Goal: Task Accomplishment & Management: Use online tool/utility

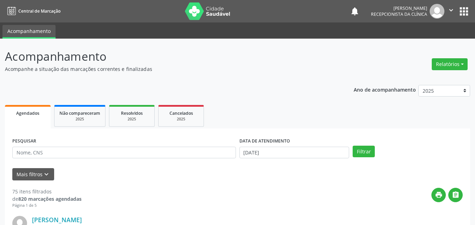
select select "8"
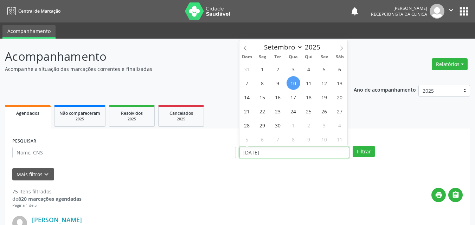
click at [255, 151] on input "[DATE]" at bounding box center [295, 153] width 110 height 12
click at [278, 67] on span "2" at bounding box center [278, 69] width 14 height 14
type input "[DATE]"
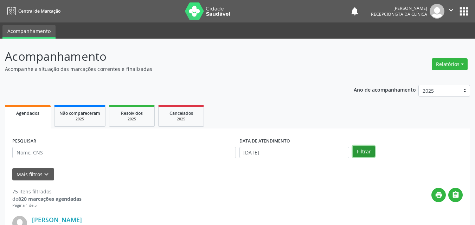
click at [366, 152] on button "Filtrar" at bounding box center [364, 152] width 22 height 12
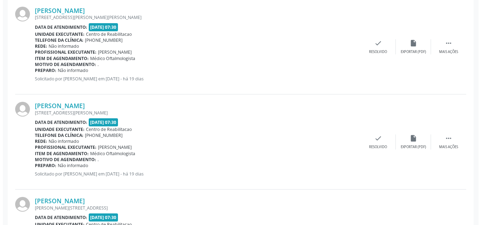
scroll to position [633, 0]
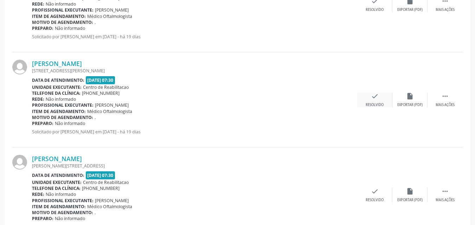
click at [375, 96] on icon "check" at bounding box center [375, 97] width 8 height 8
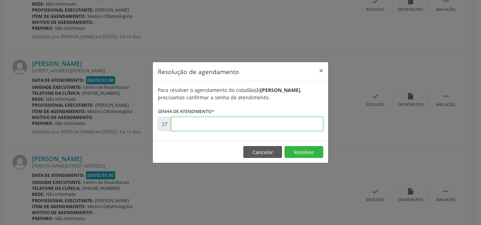
click at [187, 124] on input "text" at bounding box center [247, 124] width 152 height 14
type input "00017225"
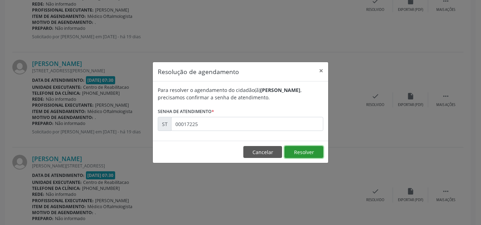
click at [304, 148] on button "Resolver" at bounding box center [303, 152] width 39 height 12
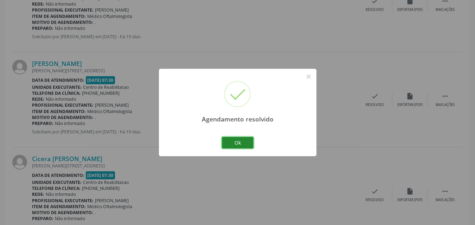
click at [244, 141] on button "Ok" at bounding box center [238, 143] width 32 height 12
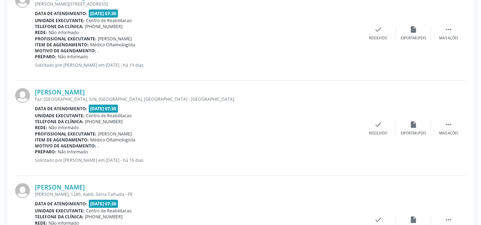
scroll to position [844, 0]
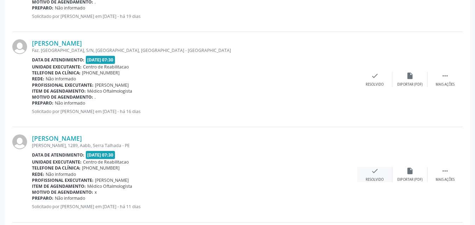
click at [374, 171] on icon "check" at bounding box center [375, 171] width 8 height 8
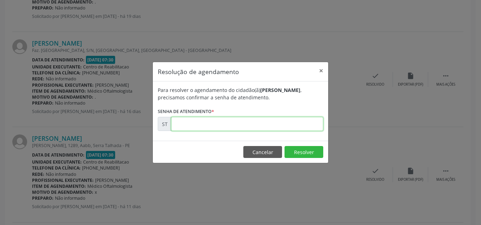
click at [184, 124] on input "text" at bounding box center [247, 124] width 152 height 14
type input "00020291"
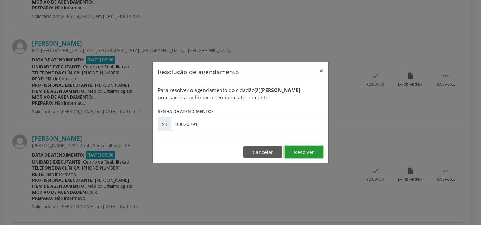
click at [311, 150] on button "Resolver" at bounding box center [303, 152] width 39 height 12
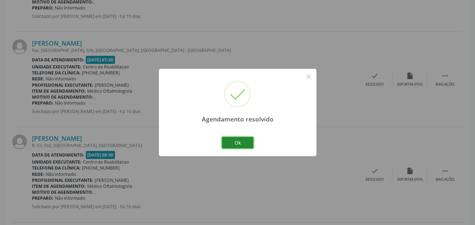
click at [245, 142] on button "Ok" at bounding box center [238, 143] width 32 height 12
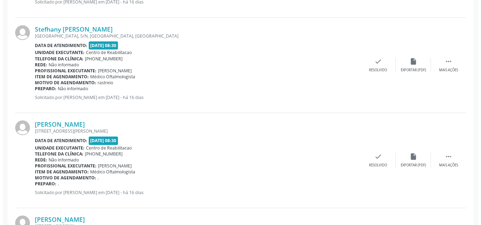
scroll to position [1161, 0]
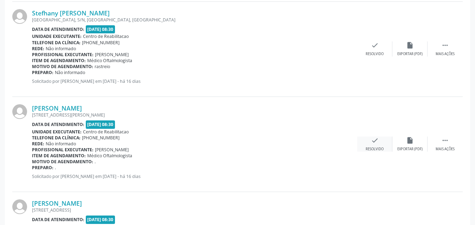
click at [376, 141] on icon "check" at bounding box center [375, 141] width 8 height 8
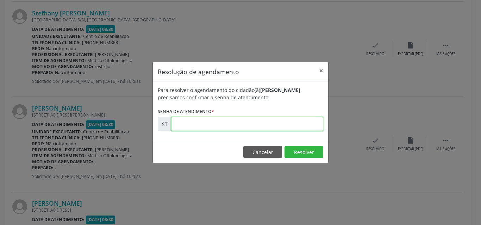
click at [194, 125] on input "text" at bounding box center [247, 124] width 152 height 14
type input "00017667"
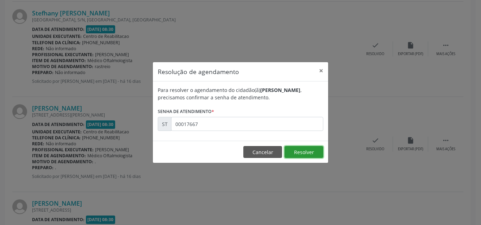
click at [304, 151] on button "Resolver" at bounding box center [303, 152] width 39 height 12
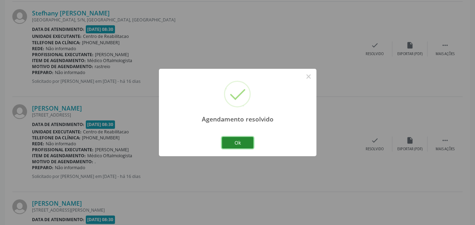
click at [244, 142] on button "Ok" at bounding box center [238, 143] width 32 height 12
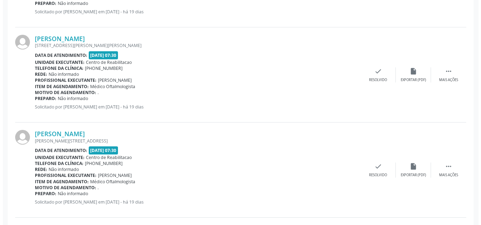
scroll to position [598, 0]
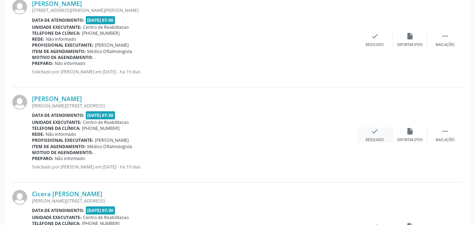
click at [374, 131] on icon "check" at bounding box center [375, 132] width 8 height 8
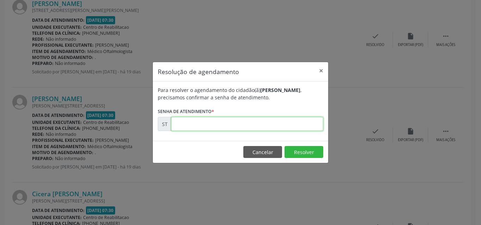
click at [181, 126] on input "text" at bounding box center [247, 124] width 152 height 14
type input "00017229"
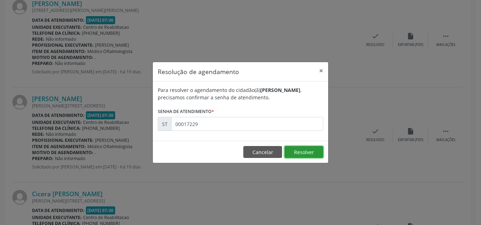
click at [301, 150] on button "Resolver" at bounding box center [303, 152] width 39 height 12
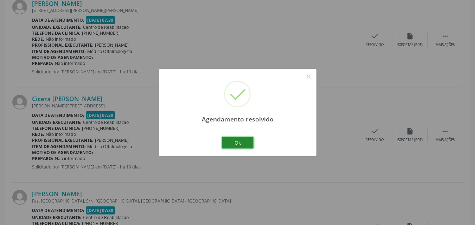
click at [244, 140] on button "Ok" at bounding box center [238, 143] width 32 height 12
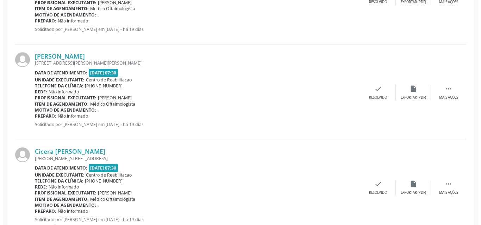
scroll to position [528, 0]
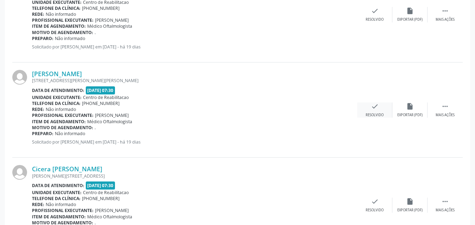
click at [376, 106] on icon "check" at bounding box center [375, 107] width 8 height 8
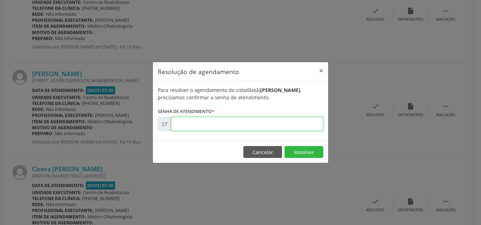
click at [201, 124] on input "text" at bounding box center [247, 124] width 152 height 14
type input "00017223"
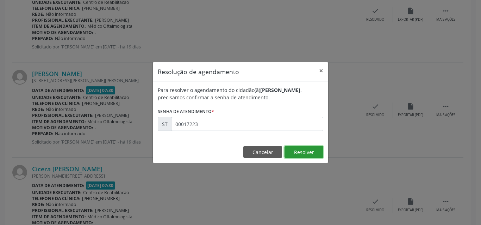
click at [303, 152] on button "Resolver" at bounding box center [303, 152] width 39 height 12
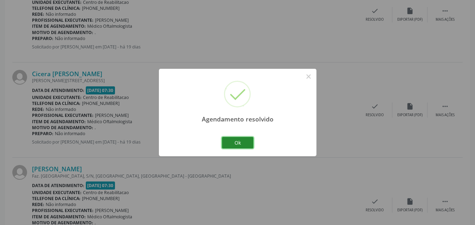
click at [246, 144] on button "Ok" at bounding box center [238, 143] width 32 height 12
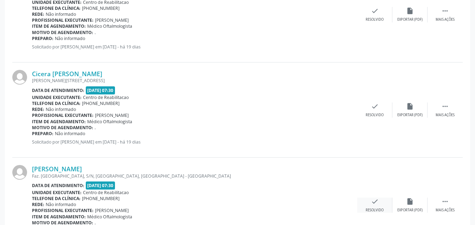
click at [376, 202] on icon "check" at bounding box center [375, 202] width 8 height 8
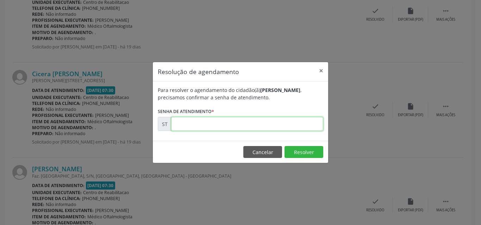
click at [181, 122] on input "text" at bounding box center [247, 124] width 152 height 14
type input "00017560"
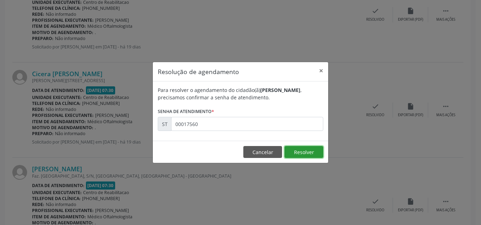
click at [312, 150] on button "Resolver" at bounding box center [303, 152] width 39 height 12
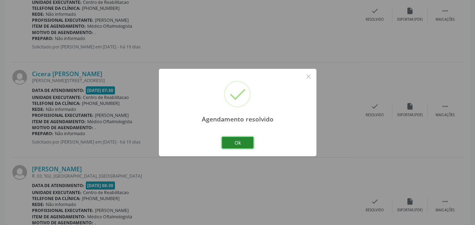
click at [241, 142] on button "Ok" at bounding box center [238, 143] width 32 height 12
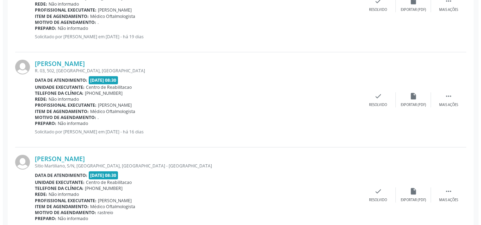
scroll to position [668, 0]
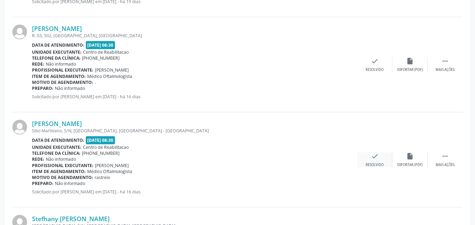
click at [377, 155] on icon "check" at bounding box center [375, 157] width 8 height 8
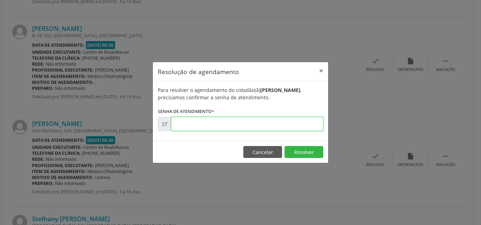
click at [185, 123] on input "text" at bounding box center [247, 124] width 152 height 14
type input "00017625"
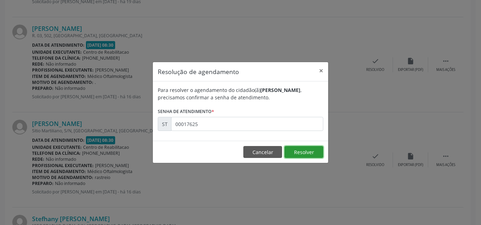
click at [301, 152] on button "Resolver" at bounding box center [303, 152] width 39 height 12
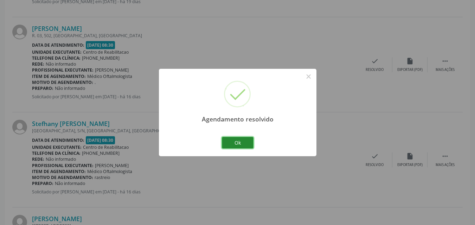
click at [241, 140] on button "Ok" at bounding box center [238, 143] width 32 height 12
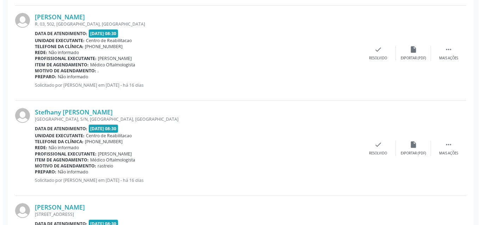
scroll to position [739, 0]
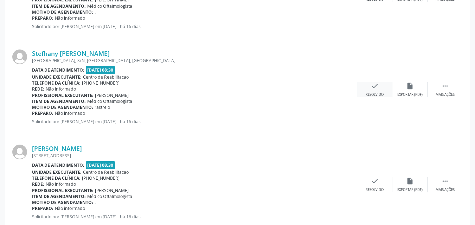
click at [375, 85] on icon "check" at bounding box center [375, 86] width 8 height 8
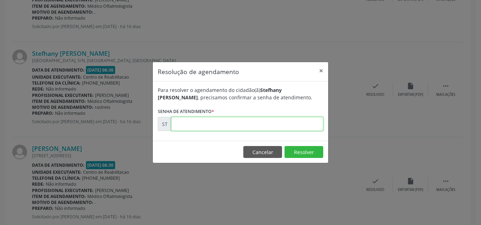
click at [184, 123] on input "text" at bounding box center [247, 124] width 152 height 14
type input "00017632"
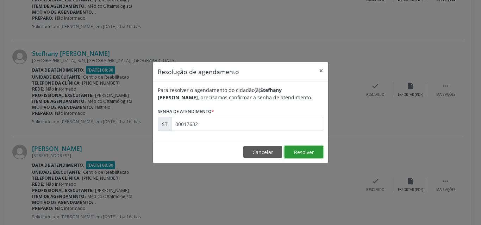
click at [298, 148] on button "Resolver" at bounding box center [303, 152] width 39 height 12
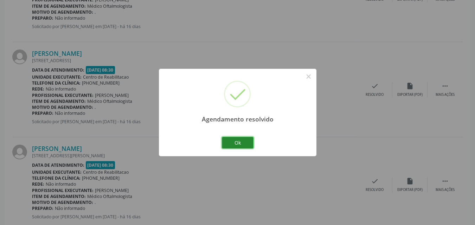
click at [245, 144] on button "Ok" at bounding box center [238, 143] width 32 height 12
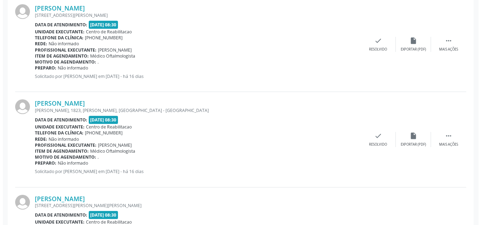
scroll to position [915, 0]
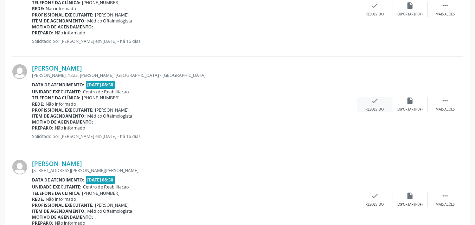
click at [378, 99] on icon "check" at bounding box center [375, 101] width 8 height 8
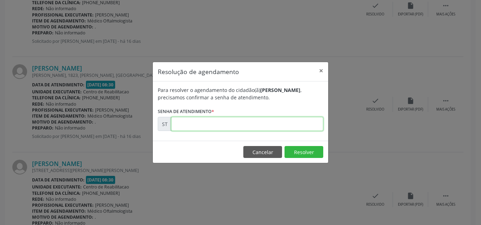
click at [180, 125] on input "text" at bounding box center [247, 124] width 152 height 14
type input "00017705"
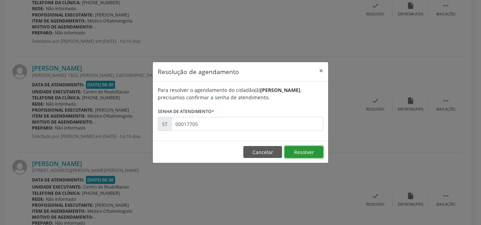
click at [293, 150] on button "Resolver" at bounding box center [303, 152] width 39 height 12
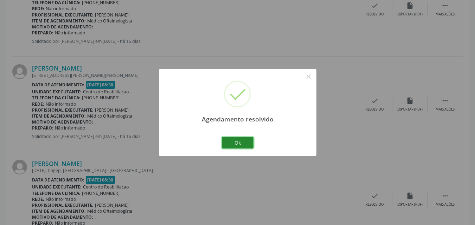
click at [243, 142] on button "Ok" at bounding box center [238, 143] width 32 height 12
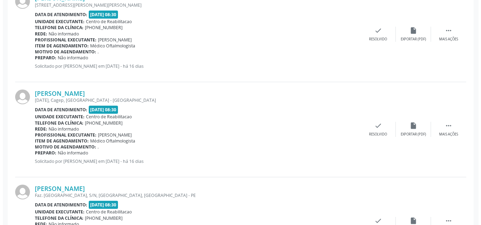
scroll to position [950, 0]
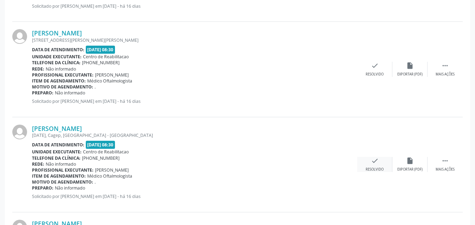
click at [375, 160] on icon "check" at bounding box center [375, 161] width 8 height 8
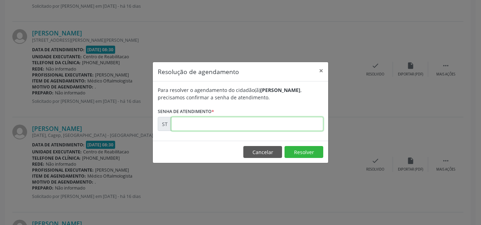
click at [188, 127] on input "text" at bounding box center [247, 124] width 152 height 14
type input "00017920"
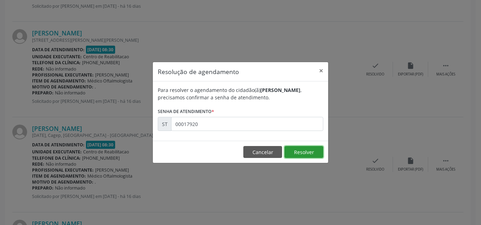
click at [306, 151] on button "Resolver" at bounding box center [303, 152] width 39 height 12
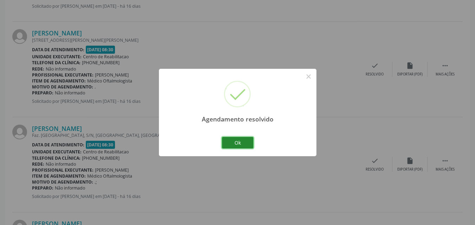
click at [243, 142] on button "Ok" at bounding box center [238, 143] width 32 height 12
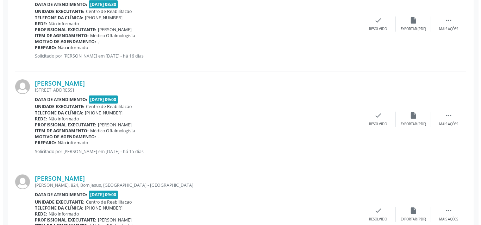
scroll to position [1126, 0]
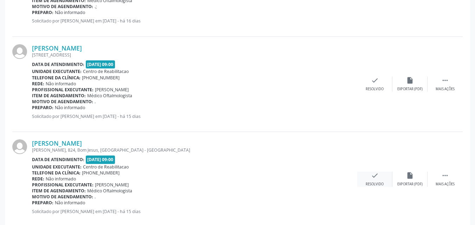
click at [373, 174] on icon "check" at bounding box center [375, 176] width 8 height 8
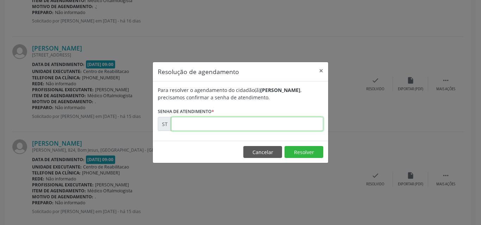
click at [187, 123] on input "text" at bounding box center [247, 124] width 152 height 14
type input "00018392"
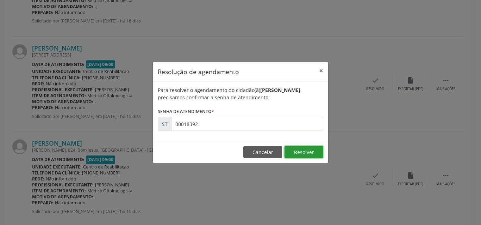
click at [308, 150] on button "Resolver" at bounding box center [303, 152] width 39 height 12
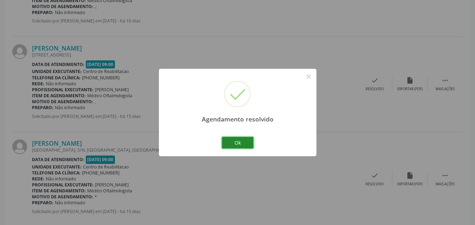
click at [247, 141] on button "Ok" at bounding box center [238, 143] width 32 height 12
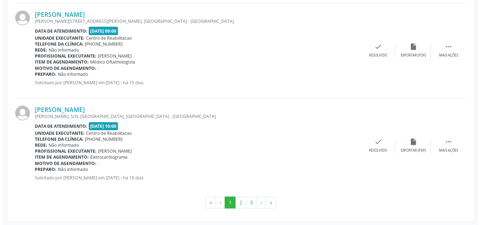
scroll to position [1446, 0]
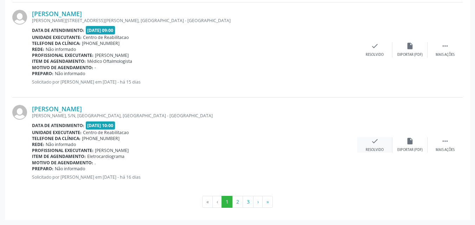
click at [379, 141] on icon "check" at bounding box center [375, 142] width 8 height 8
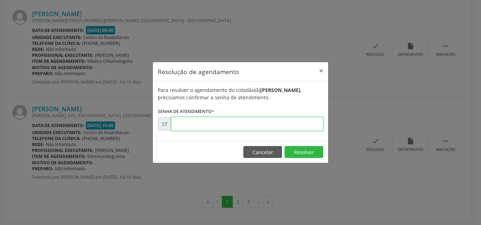
click at [188, 125] on input "text" at bounding box center [247, 124] width 152 height 14
type input "00017760"
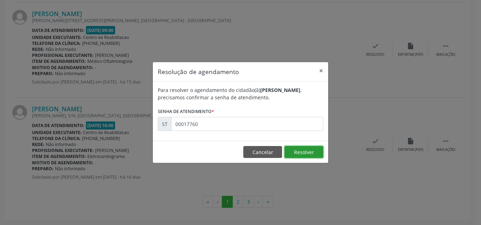
click at [311, 148] on button "Resolver" at bounding box center [303, 152] width 39 height 12
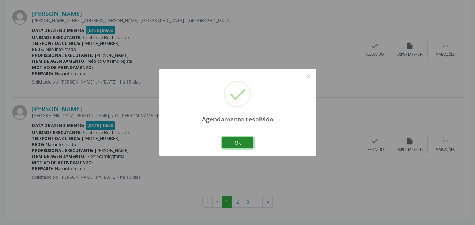
click at [242, 142] on button "Ok" at bounding box center [238, 143] width 32 height 12
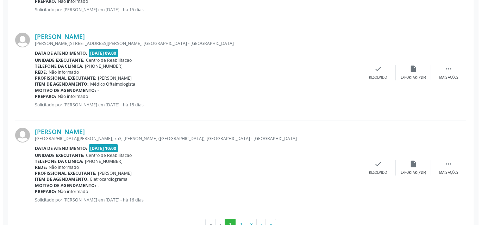
scroll to position [1411, 0]
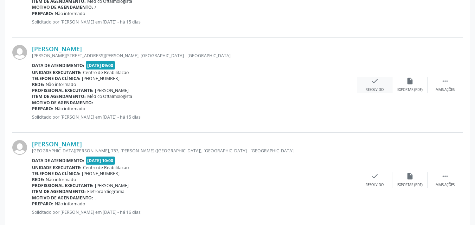
click at [375, 79] on icon "check" at bounding box center [375, 81] width 8 height 8
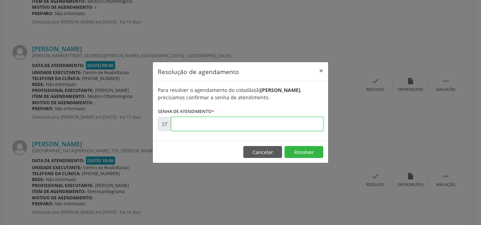
click at [187, 123] on input "text" at bounding box center [247, 124] width 152 height 14
type input "00018757"
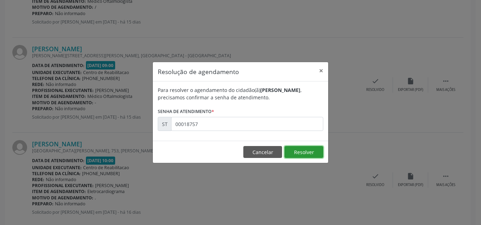
click at [300, 151] on button "Resolver" at bounding box center [303, 152] width 39 height 12
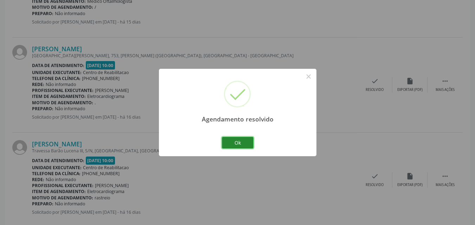
click at [247, 142] on button "Ok" at bounding box center [238, 143] width 32 height 12
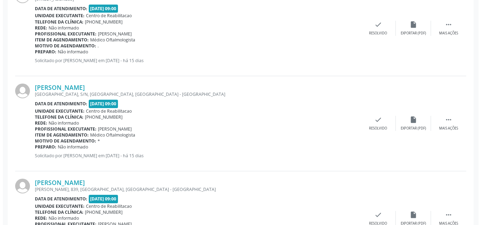
scroll to position [1165, 0]
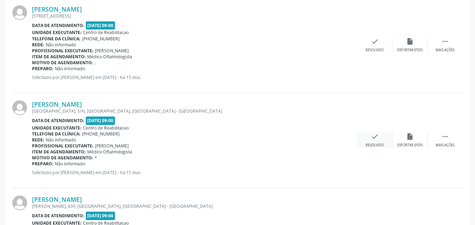
click at [378, 134] on icon "check" at bounding box center [375, 137] width 8 height 8
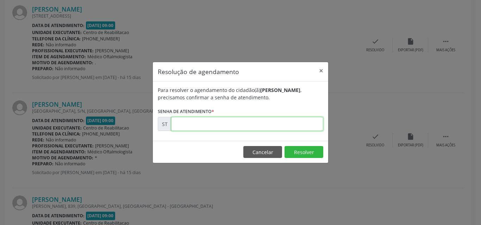
click at [202, 123] on input "text" at bounding box center [247, 124] width 152 height 14
type input "00018484"
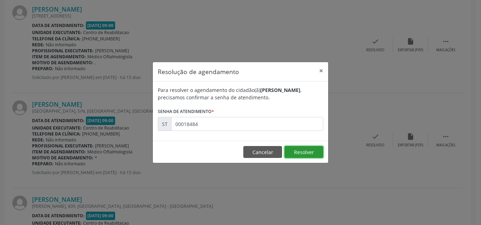
click at [303, 152] on button "Resolver" at bounding box center [303, 152] width 39 height 12
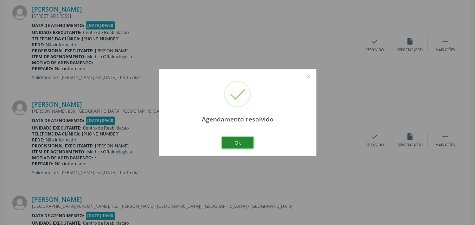
click at [234, 143] on button "Ok" at bounding box center [238, 143] width 32 height 12
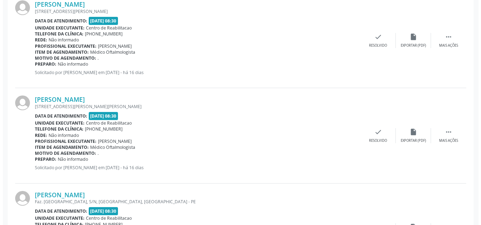
scroll to position [848, 0]
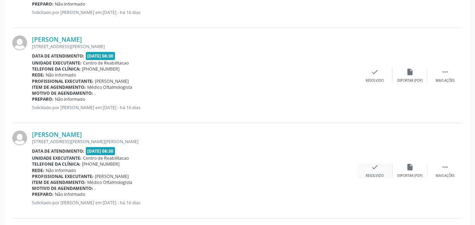
click at [373, 164] on icon "check" at bounding box center [375, 168] width 8 height 8
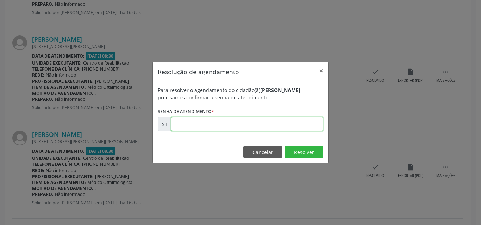
click at [194, 125] on input "text" at bounding box center [247, 124] width 152 height 14
type input "00017917"
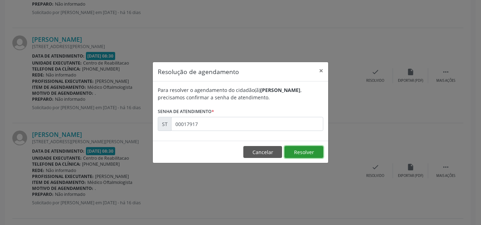
click at [312, 148] on button "Resolver" at bounding box center [303, 152] width 39 height 12
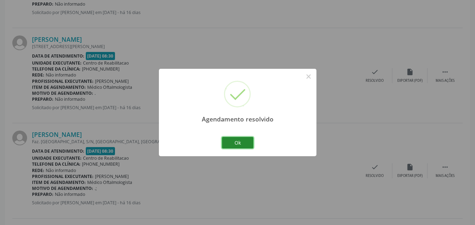
click at [245, 142] on button "Ok" at bounding box center [238, 143] width 32 height 12
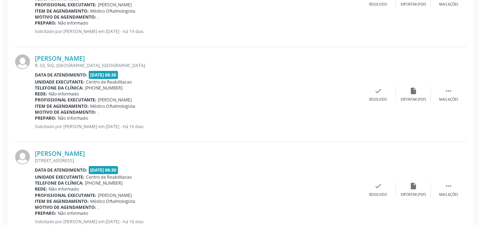
scroll to position [637, 0]
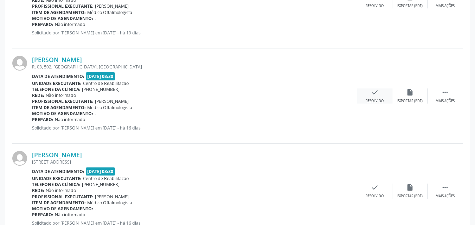
click at [373, 92] on icon "check" at bounding box center [375, 93] width 8 height 8
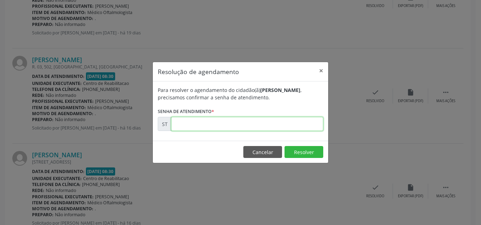
click at [185, 122] on input "text" at bounding box center [247, 124] width 152 height 14
type input "00017582"
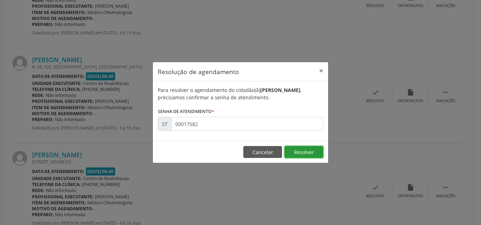
click at [318, 152] on button "Resolver" at bounding box center [303, 152] width 39 height 12
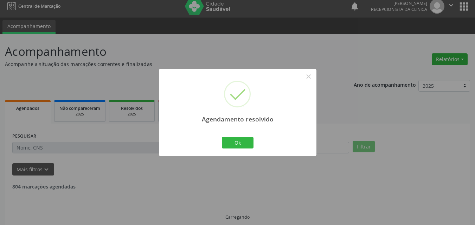
scroll to position [12, 0]
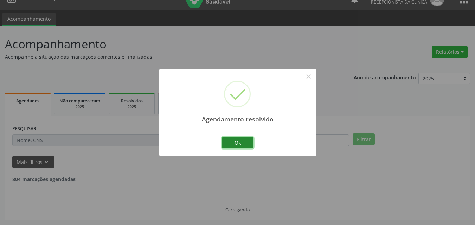
click at [242, 141] on button "Ok" at bounding box center [238, 143] width 32 height 12
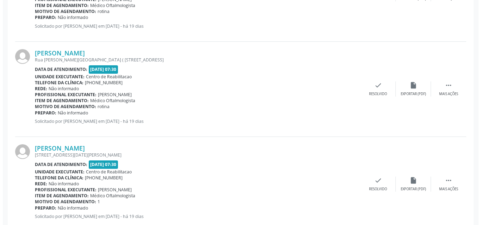
scroll to position [250, 0]
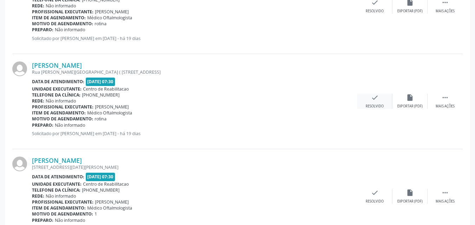
click at [376, 98] on icon "check" at bounding box center [375, 98] width 8 height 8
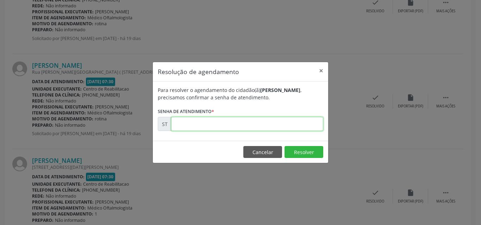
click at [182, 120] on input "text" at bounding box center [247, 124] width 152 height 14
type input "00017203"
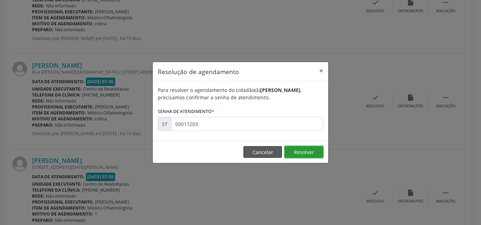
click at [294, 151] on button "Resolver" at bounding box center [303, 152] width 39 height 12
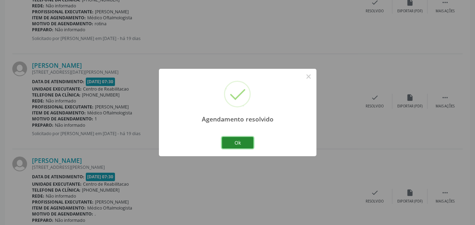
click at [244, 142] on button "Ok" at bounding box center [238, 143] width 32 height 12
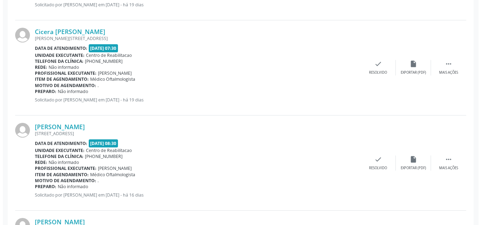
scroll to position [496, 0]
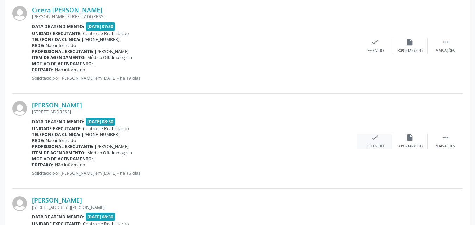
click at [379, 138] on div "check Resolvido" at bounding box center [374, 141] width 35 height 15
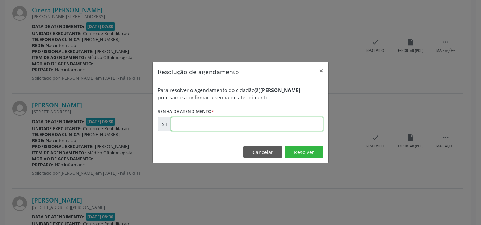
click at [198, 123] on input "text" at bounding box center [247, 124] width 152 height 14
type input "00017671"
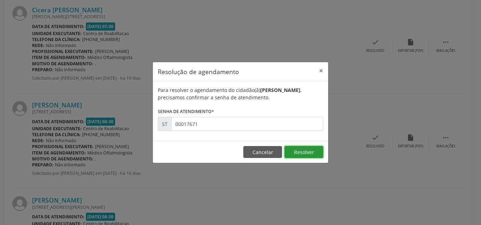
click at [298, 152] on button "Resolver" at bounding box center [303, 152] width 39 height 12
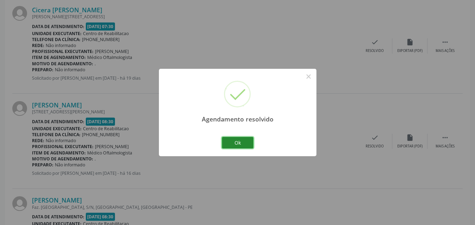
click at [240, 144] on button "Ok" at bounding box center [238, 143] width 32 height 12
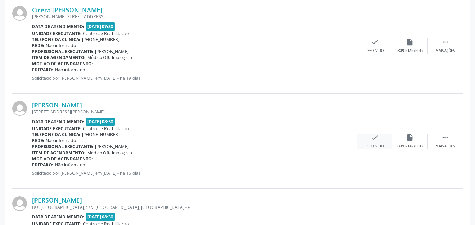
click at [375, 136] on icon "check" at bounding box center [375, 138] width 8 height 8
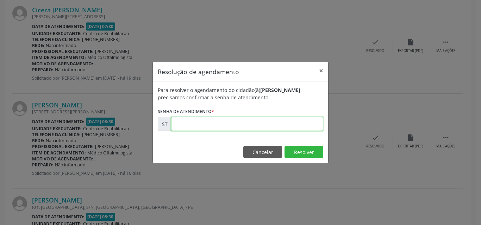
click at [188, 123] on input "text" at bounding box center [247, 124] width 152 height 14
type input "00017697"
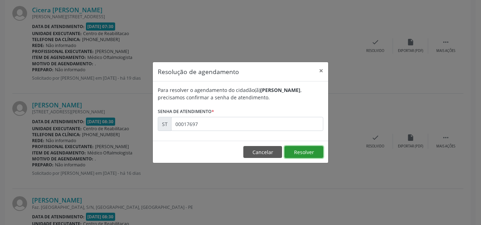
click at [296, 151] on button "Resolver" at bounding box center [303, 152] width 39 height 12
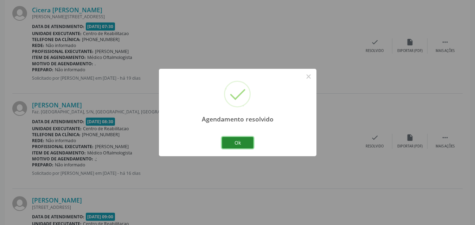
click at [241, 143] on button "Ok" at bounding box center [238, 143] width 32 height 12
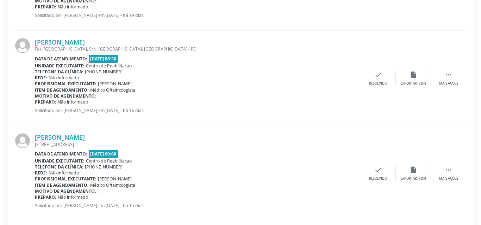
scroll to position [602, 0]
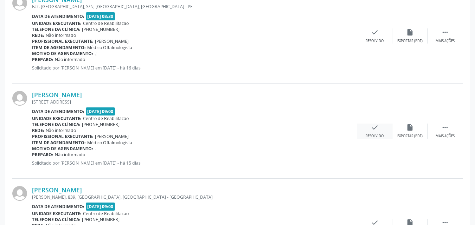
click at [376, 126] on icon "check" at bounding box center [375, 128] width 8 height 8
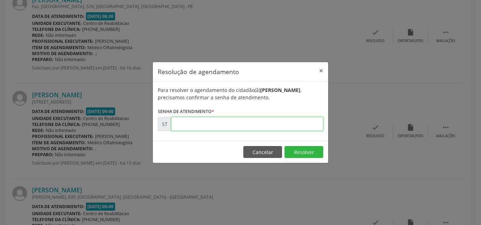
click at [179, 122] on input "text" at bounding box center [247, 124] width 152 height 14
type input "00018389"
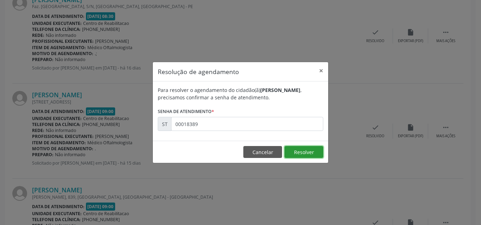
click at [301, 148] on button "Resolver" at bounding box center [303, 152] width 39 height 12
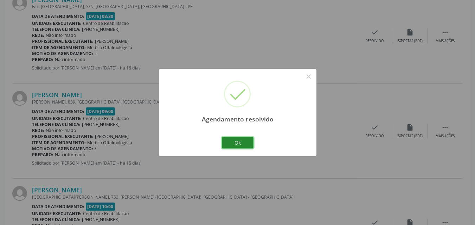
click at [239, 142] on button "Ok" at bounding box center [238, 143] width 32 height 12
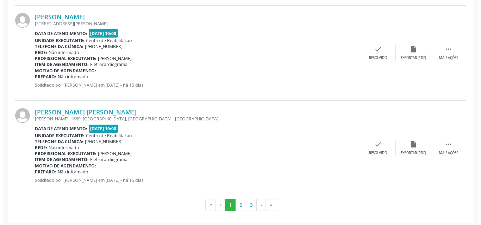
scroll to position [1446, 0]
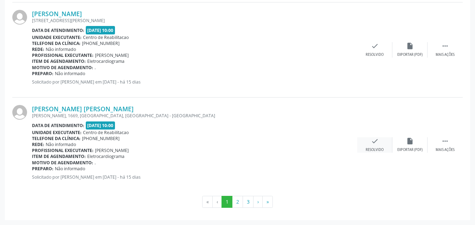
click at [375, 138] on icon "check" at bounding box center [375, 142] width 8 height 8
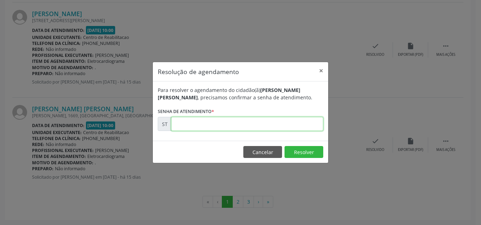
click at [180, 122] on input "text" at bounding box center [247, 124] width 152 height 14
click at [195, 125] on input "00001831" at bounding box center [247, 124] width 152 height 14
type input "00018381"
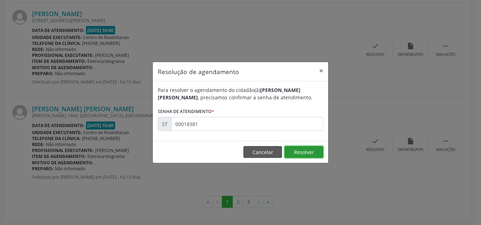
click at [312, 154] on button "Resolver" at bounding box center [303, 152] width 39 height 12
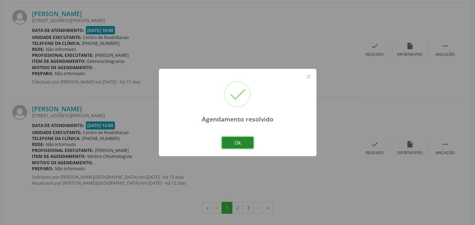
click at [241, 141] on button "Ok" at bounding box center [238, 143] width 32 height 12
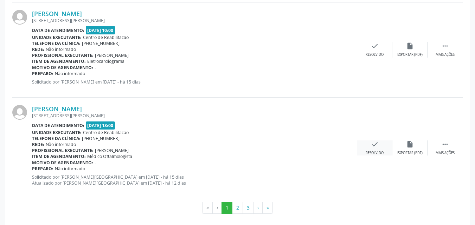
click at [374, 143] on icon "check" at bounding box center [375, 145] width 8 height 8
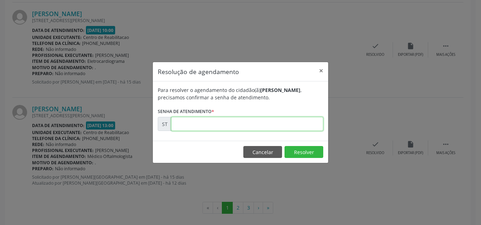
click at [188, 124] on input "text" at bounding box center [247, 124] width 152 height 14
type input "00018416"
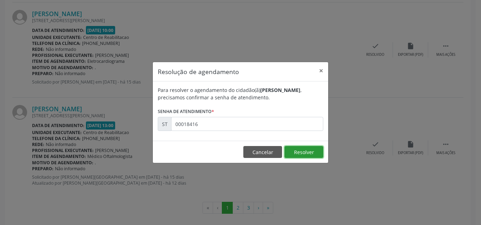
click at [315, 153] on button "Resolver" at bounding box center [303, 152] width 39 height 12
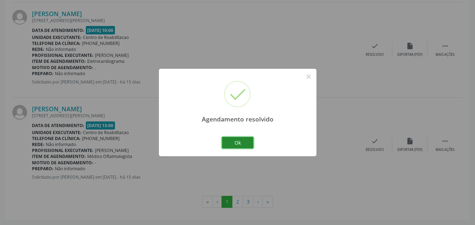
click at [244, 144] on button "Ok" at bounding box center [238, 143] width 32 height 12
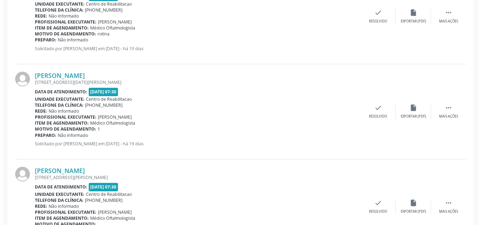
scroll to position [215, 0]
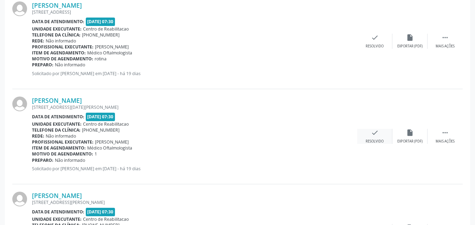
click at [374, 131] on icon "check" at bounding box center [375, 133] width 8 height 8
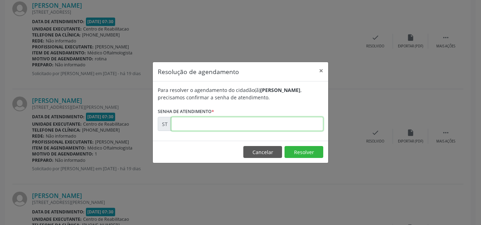
click at [185, 122] on input "text" at bounding box center [247, 124] width 152 height 14
type input "00017210"
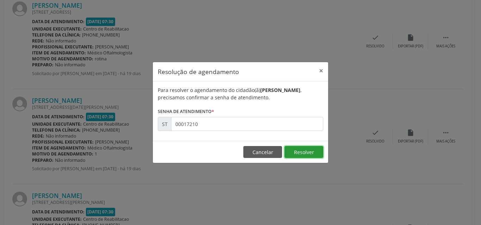
click at [301, 149] on button "Resolver" at bounding box center [303, 152] width 39 height 12
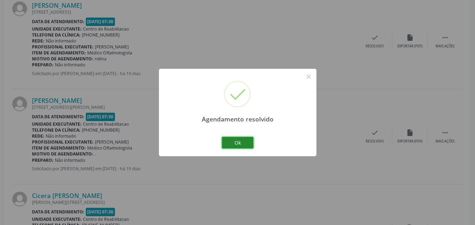
click at [247, 140] on button "Ok" at bounding box center [238, 143] width 32 height 12
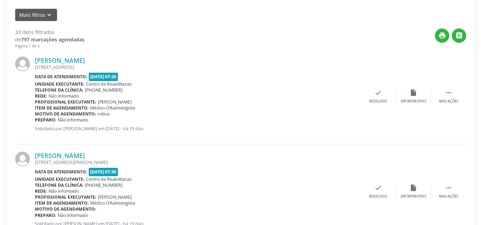
scroll to position [176, 0]
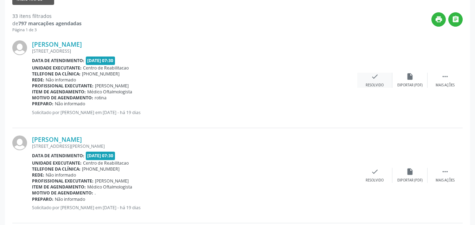
click at [373, 77] on icon "check" at bounding box center [375, 77] width 8 height 8
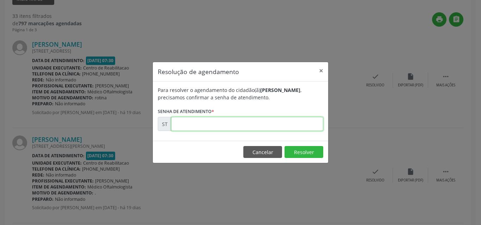
click at [182, 126] on input "text" at bounding box center [247, 124] width 152 height 14
type input "00017200"
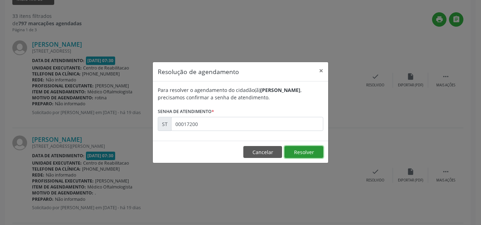
click at [296, 150] on button "Resolver" at bounding box center [303, 152] width 39 height 12
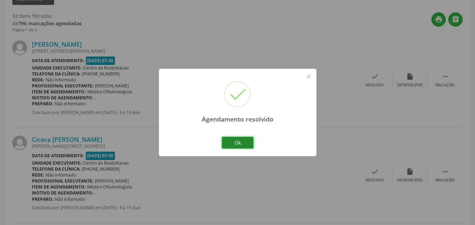
click at [239, 141] on button "Ok" at bounding box center [238, 143] width 32 height 12
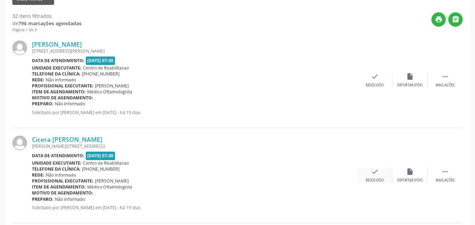
click at [374, 171] on icon "check" at bounding box center [375, 172] width 8 height 8
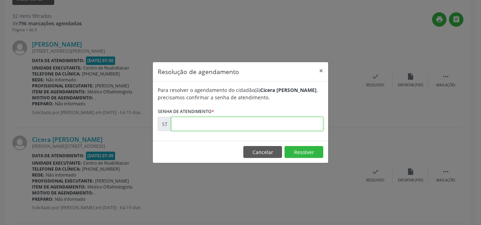
click at [188, 125] on input "text" at bounding box center [247, 124] width 152 height 14
type input "00017230"
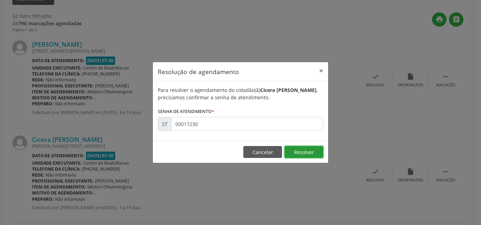
click at [295, 150] on button "Resolver" at bounding box center [303, 152] width 39 height 12
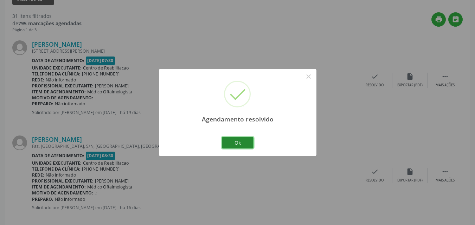
click at [247, 141] on button "Ok" at bounding box center [238, 143] width 32 height 12
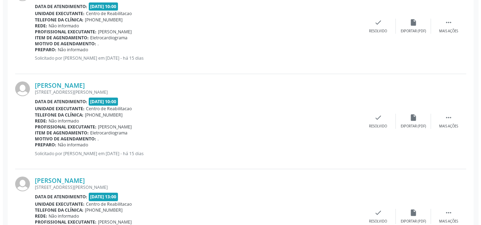
scroll to position [1055, 0]
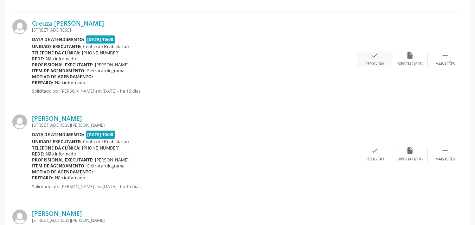
click at [374, 55] on icon "check" at bounding box center [375, 56] width 8 height 8
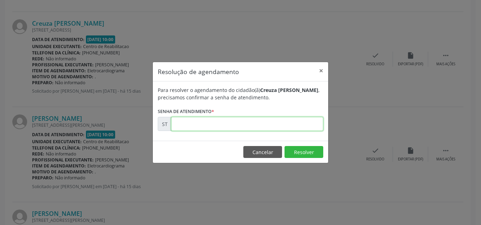
click at [193, 126] on input "text" at bounding box center [247, 124] width 152 height 14
type input "00018372"
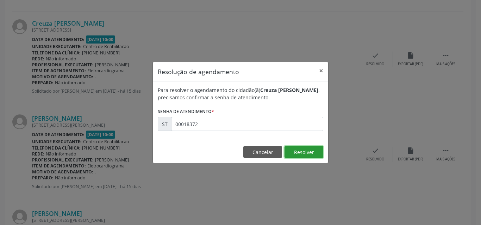
click at [299, 151] on button "Resolver" at bounding box center [303, 152] width 39 height 12
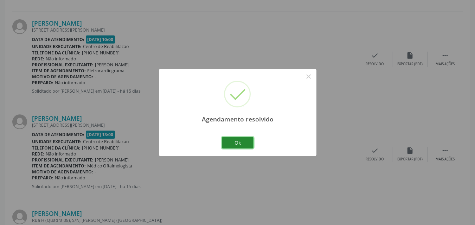
click at [243, 142] on button "Ok" at bounding box center [238, 143] width 32 height 12
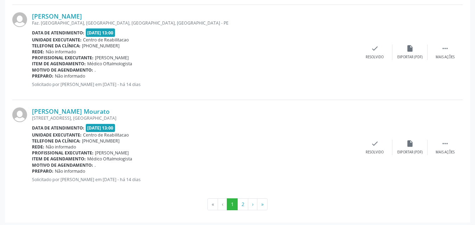
scroll to position [1446, 0]
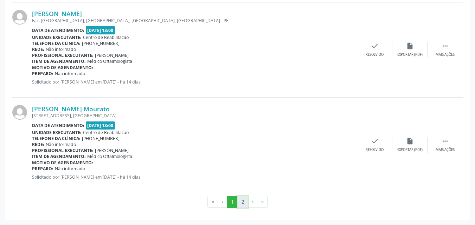
click at [242, 201] on button "2" at bounding box center [242, 202] width 11 height 12
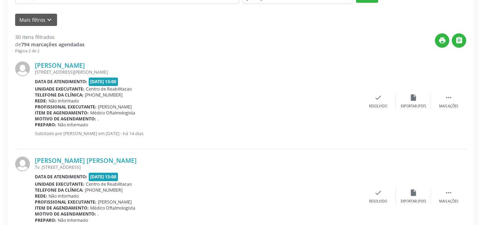
scroll to position [145, 0]
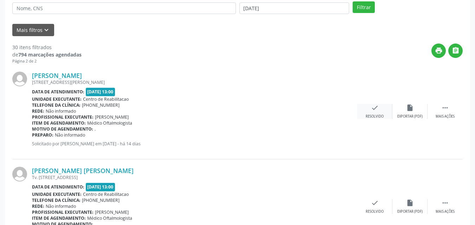
click at [372, 106] on icon "check" at bounding box center [375, 108] width 8 height 8
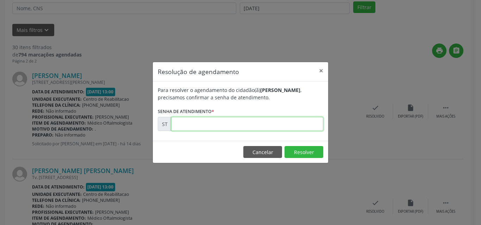
click at [185, 124] on input "text" at bounding box center [247, 124] width 152 height 14
type input "00019360"
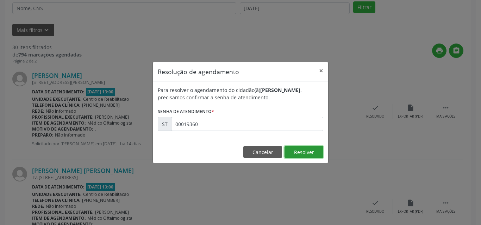
click at [298, 149] on button "Resolver" at bounding box center [303, 152] width 39 height 12
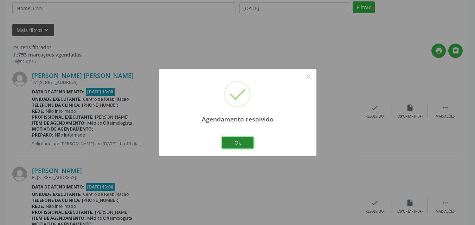
click at [243, 141] on button "Ok" at bounding box center [238, 143] width 32 height 12
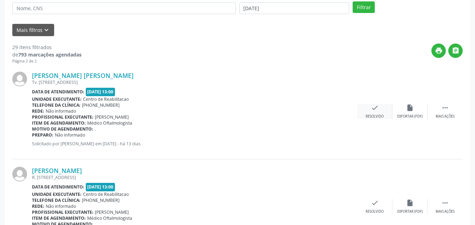
click at [373, 107] on icon "check" at bounding box center [375, 108] width 8 height 8
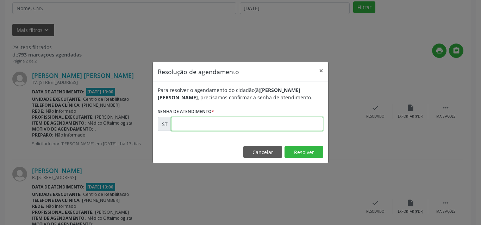
click at [180, 120] on input "text" at bounding box center [247, 124] width 152 height 14
type input "00019599"
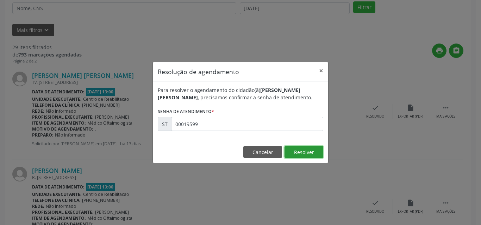
click at [316, 150] on button "Resolver" at bounding box center [303, 152] width 39 height 12
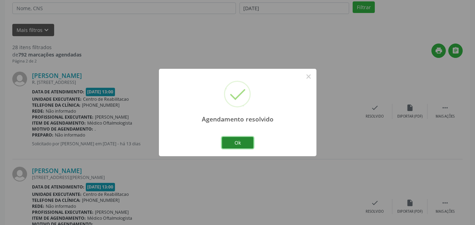
click at [241, 142] on button "Ok" at bounding box center [238, 143] width 32 height 12
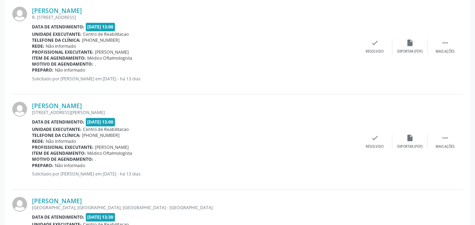
scroll to position [215, 0]
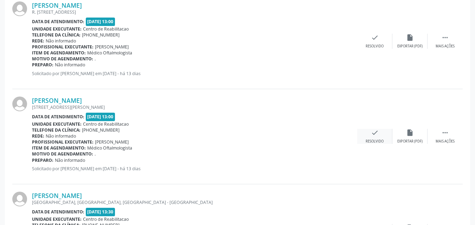
click at [377, 131] on icon "check" at bounding box center [375, 133] width 8 height 8
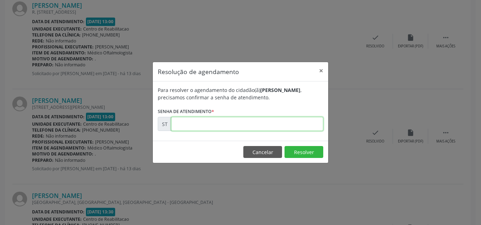
click at [182, 125] on input "text" at bounding box center [247, 124] width 152 height 14
type input "00017222"
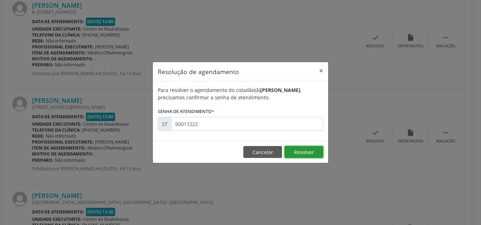
click at [295, 148] on button "Resolver" at bounding box center [303, 152] width 39 height 12
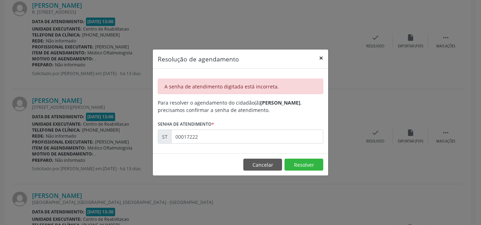
click at [321, 58] on button "×" at bounding box center [321, 58] width 14 height 17
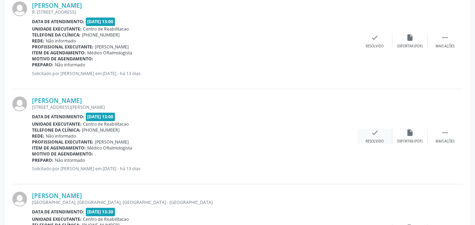
click at [375, 133] on icon "check" at bounding box center [375, 133] width 8 height 8
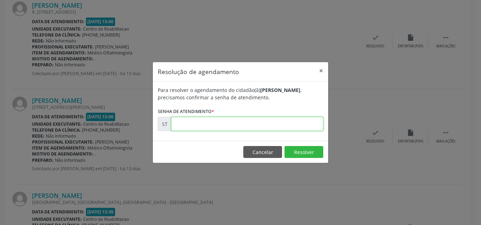
click at [180, 124] on input "text" at bounding box center [247, 124] width 152 height 14
type input "00017222"
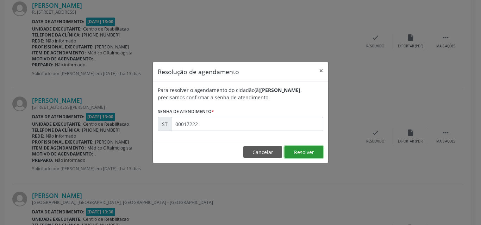
click at [304, 153] on button "Resolver" at bounding box center [303, 152] width 39 height 12
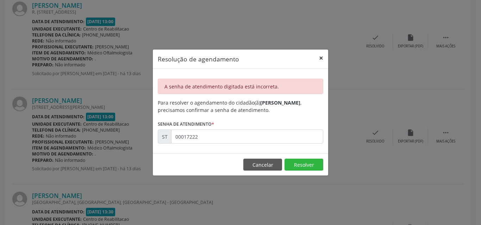
click at [321, 58] on button "×" at bounding box center [321, 58] width 14 height 17
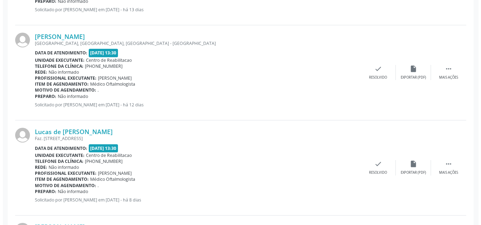
scroll to position [391, 0]
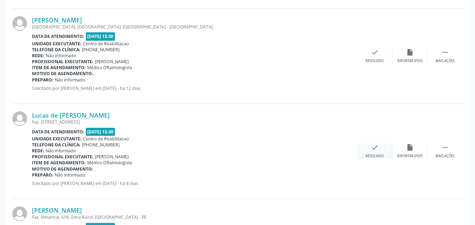
click at [376, 147] on icon "check" at bounding box center [375, 148] width 8 height 8
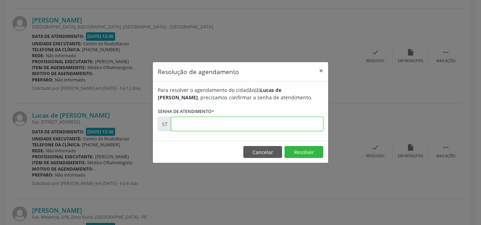
click at [183, 122] on input "text" at bounding box center [247, 124] width 152 height 14
type input "00020775"
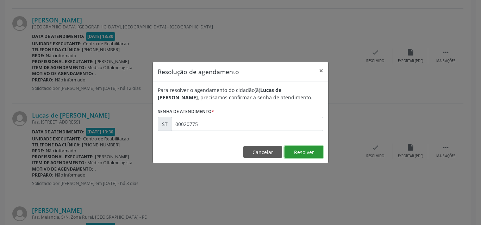
click at [298, 150] on button "Resolver" at bounding box center [303, 152] width 39 height 12
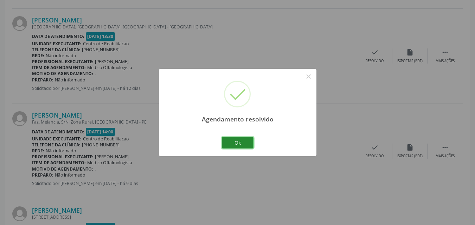
click at [244, 141] on button "Ok" at bounding box center [238, 143] width 32 height 12
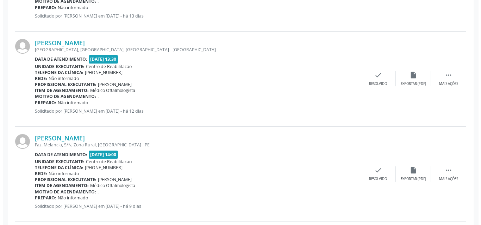
scroll to position [351, 0]
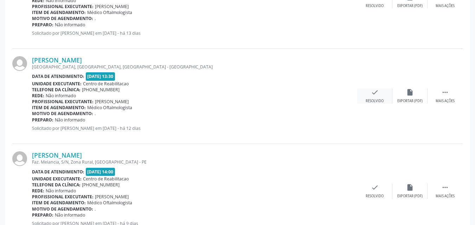
click at [373, 94] on icon "check" at bounding box center [375, 93] width 8 height 8
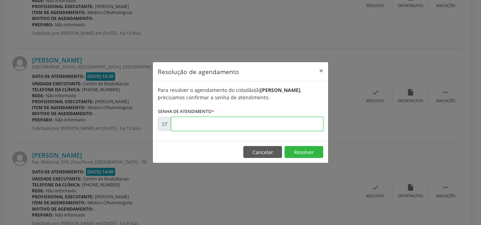
click at [187, 122] on input "text" at bounding box center [247, 124] width 152 height 14
type input "00020212"
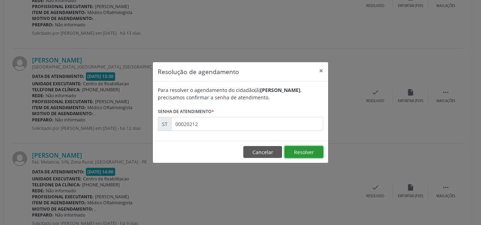
click at [300, 148] on button "Resolver" at bounding box center [303, 152] width 39 height 12
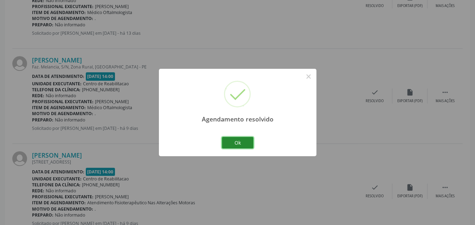
click at [243, 141] on button "Ok" at bounding box center [238, 143] width 32 height 12
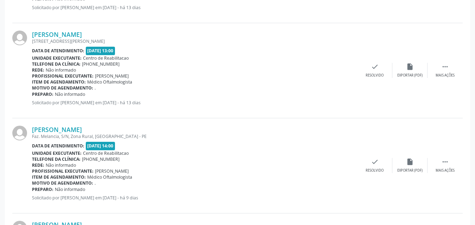
scroll to position [280, 0]
click at [376, 66] on icon "check" at bounding box center [375, 68] width 8 height 8
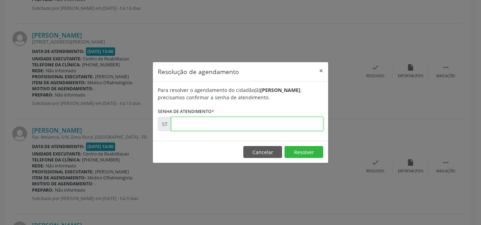
click at [190, 122] on input "text" at bounding box center [247, 124] width 152 height 14
type input "00017222"
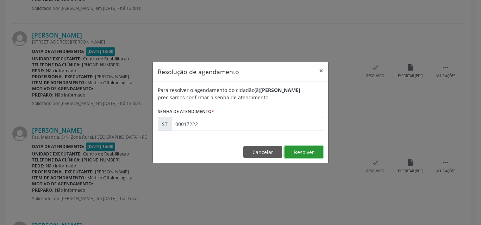
click at [310, 153] on button "Resolver" at bounding box center [303, 152] width 39 height 12
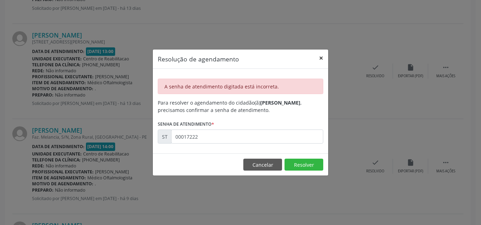
click at [320, 58] on button "×" at bounding box center [321, 58] width 14 height 17
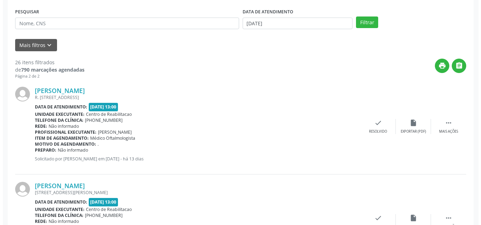
scroll to position [140, 0]
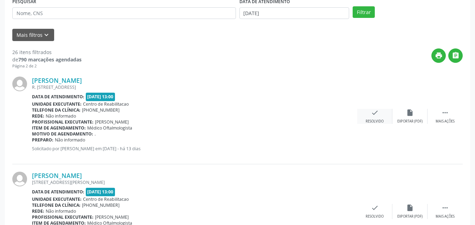
click at [373, 111] on icon "check" at bounding box center [375, 113] width 8 height 8
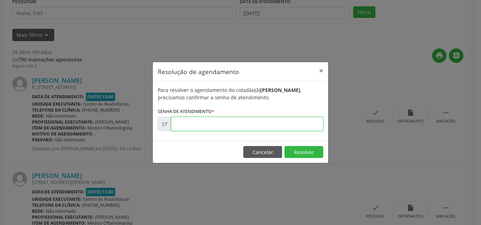
click at [192, 124] on input "text" at bounding box center [247, 124] width 152 height 14
type input "00019602"
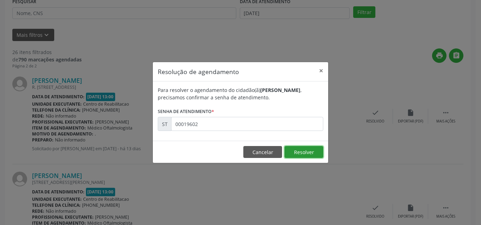
click at [292, 152] on button "Resolver" at bounding box center [303, 152] width 39 height 12
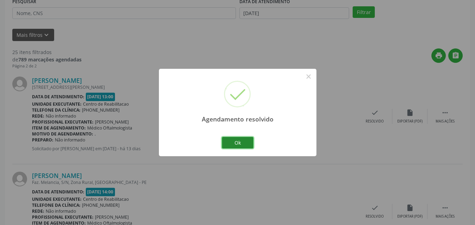
click at [246, 142] on button "Ok" at bounding box center [238, 143] width 32 height 12
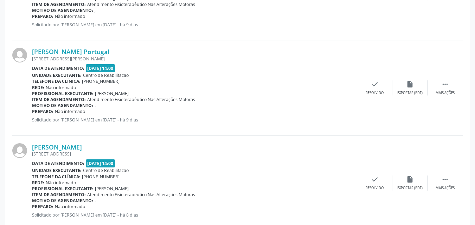
scroll to position [969, 0]
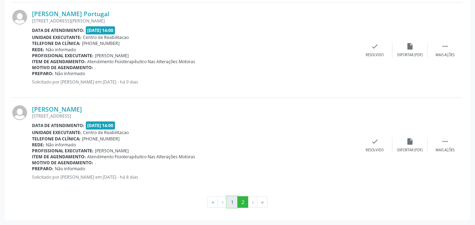
click at [233, 201] on button "1" at bounding box center [232, 203] width 11 height 12
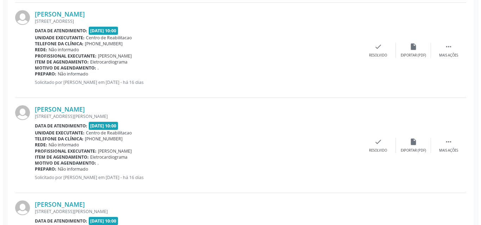
scroll to position [803, 0]
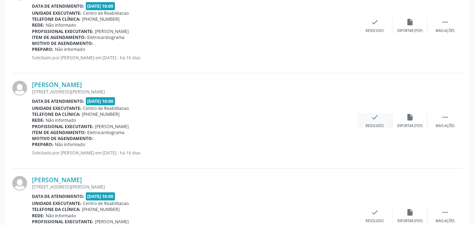
click at [373, 115] on icon "check" at bounding box center [375, 118] width 8 height 8
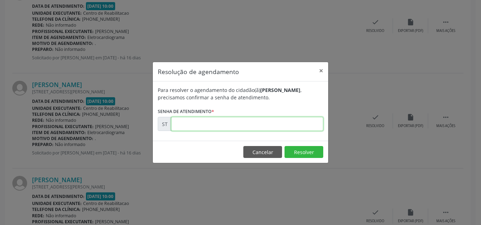
click at [184, 123] on input "text" at bounding box center [247, 124] width 152 height 14
type input "00017936"
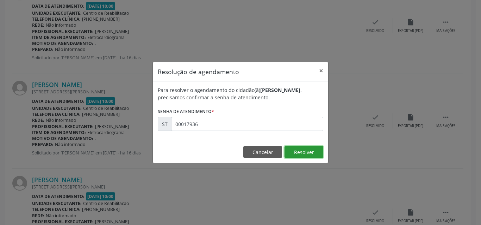
click at [296, 148] on button "Resolver" at bounding box center [303, 152] width 39 height 12
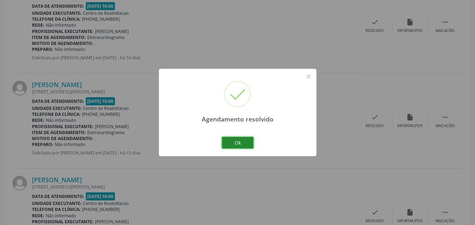
click at [247, 141] on button "Ok" at bounding box center [238, 143] width 32 height 12
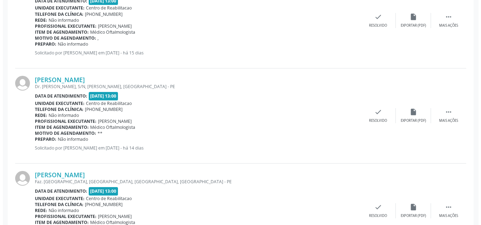
scroll to position [1190, 0]
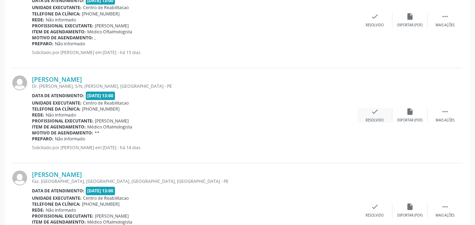
click at [377, 110] on icon "check" at bounding box center [375, 112] width 8 height 8
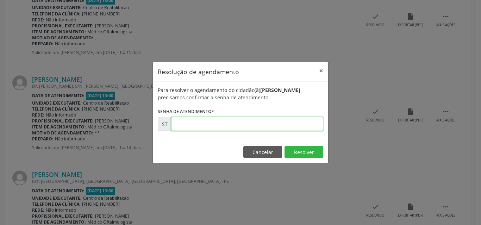
click at [187, 125] on input "text" at bounding box center [247, 124] width 152 height 14
type input "00019010"
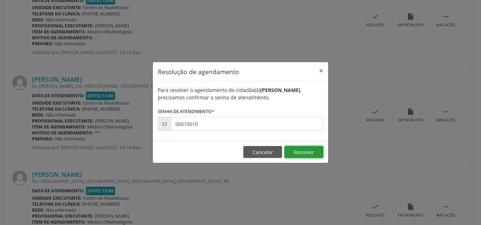
click at [297, 152] on button "Resolver" at bounding box center [303, 152] width 39 height 12
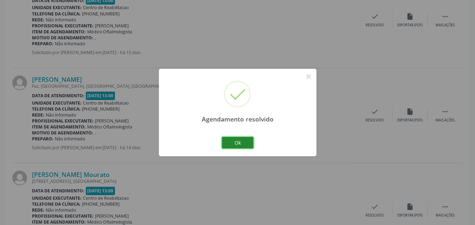
click at [245, 142] on button "Ok" at bounding box center [238, 143] width 32 height 12
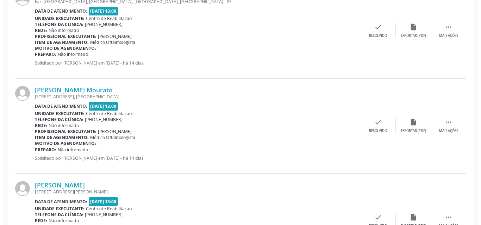
scroll to position [1295, 0]
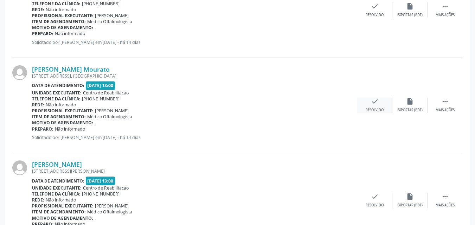
click at [376, 102] on icon "check" at bounding box center [375, 102] width 8 height 8
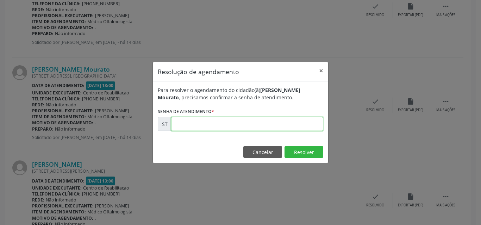
click at [189, 123] on input "text" at bounding box center [247, 124] width 152 height 14
type input "00019344"
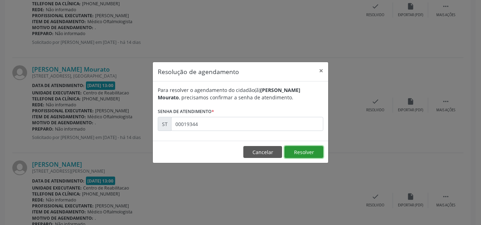
click at [303, 152] on button "Resolver" at bounding box center [303, 152] width 39 height 12
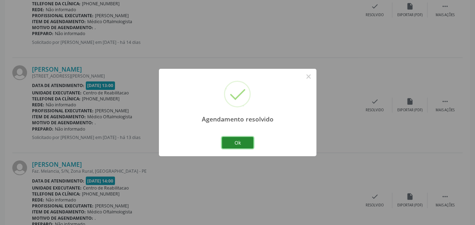
click at [243, 142] on button "Ok" at bounding box center [238, 143] width 32 height 12
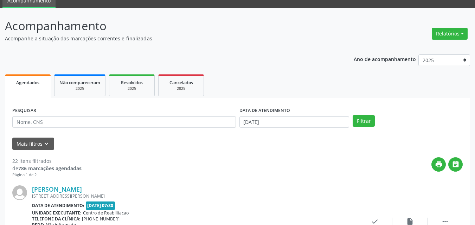
scroll to position [0, 0]
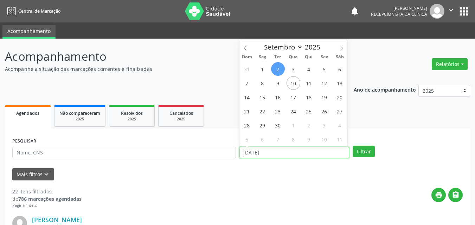
click at [255, 152] on input "[DATE]" at bounding box center [295, 153] width 110 height 12
click at [292, 68] on span "3" at bounding box center [294, 69] width 14 height 14
type input "[DATE]"
click at [292, 68] on span "3" at bounding box center [294, 69] width 14 height 14
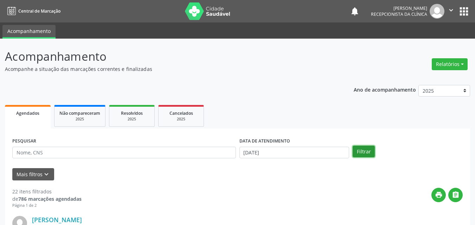
click at [362, 153] on button "Filtrar" at bounding box center [364, 152] width 22 height 12
